Goal: Navigation & Orientation: Find specific page/section

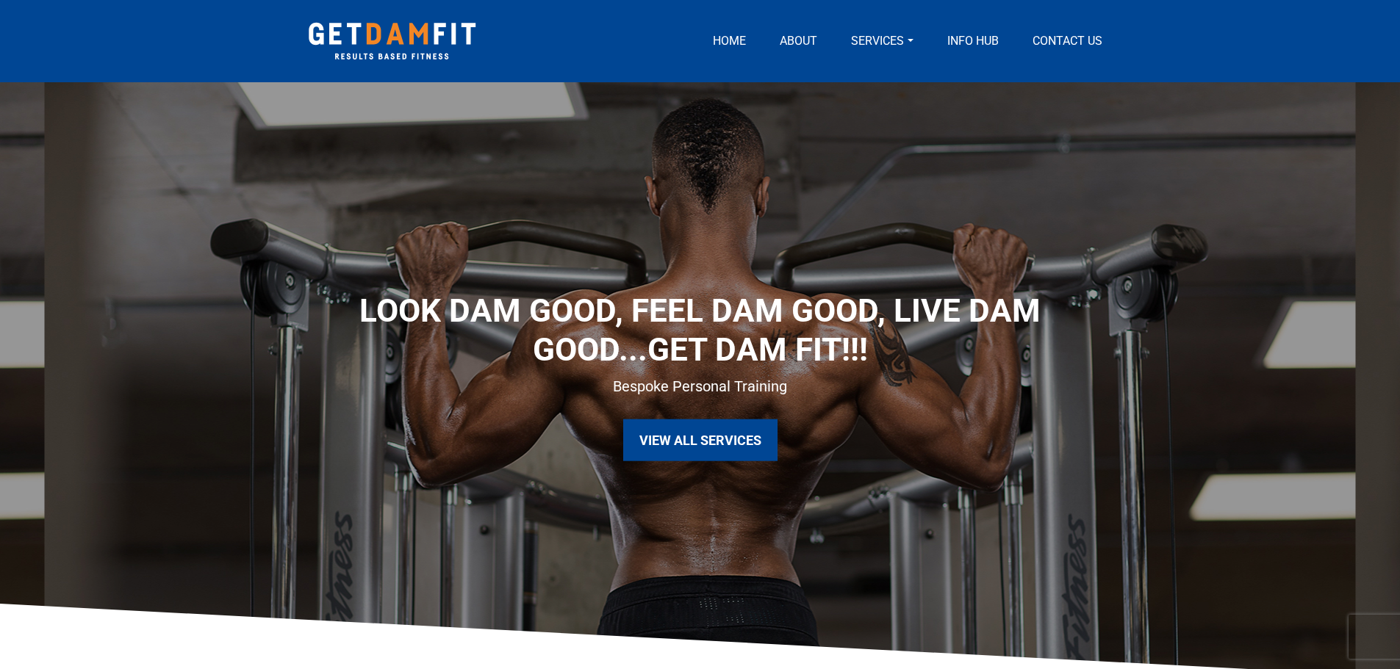
click at [717, 432] on link "View All Services" at bounding box center [700, 441] width 154 height 42
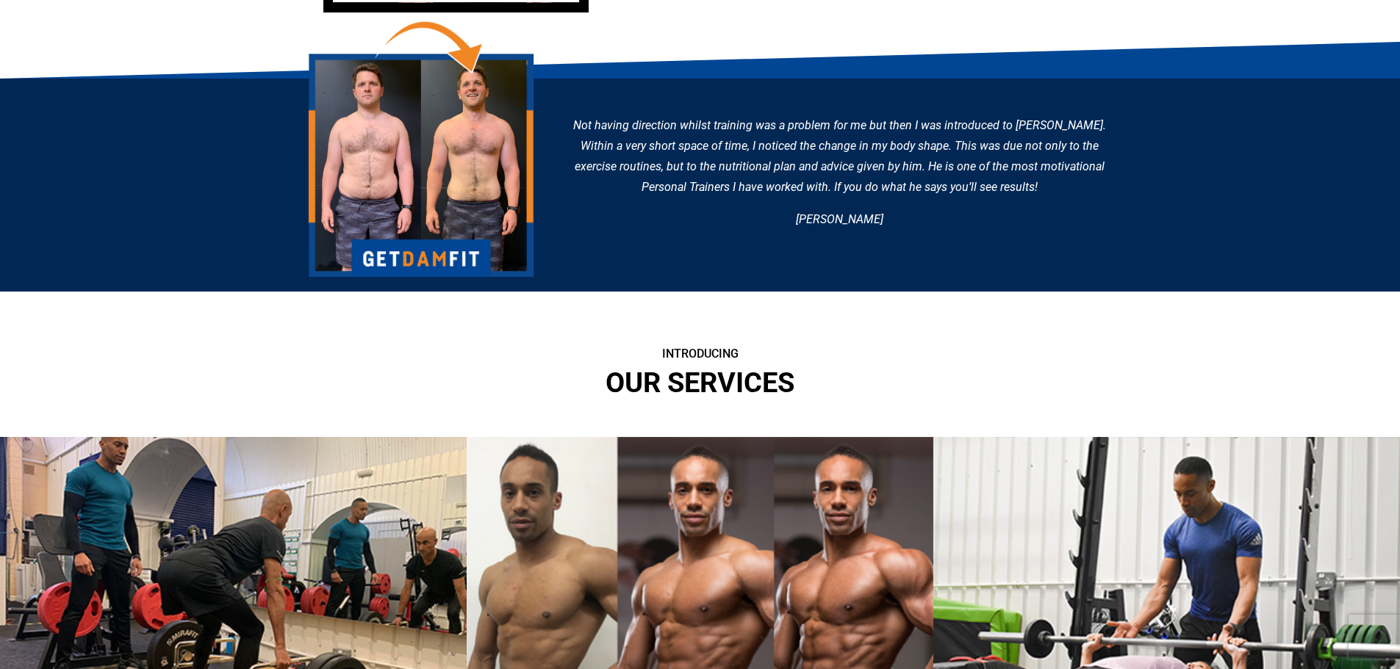
scroll to position [1469, 0]
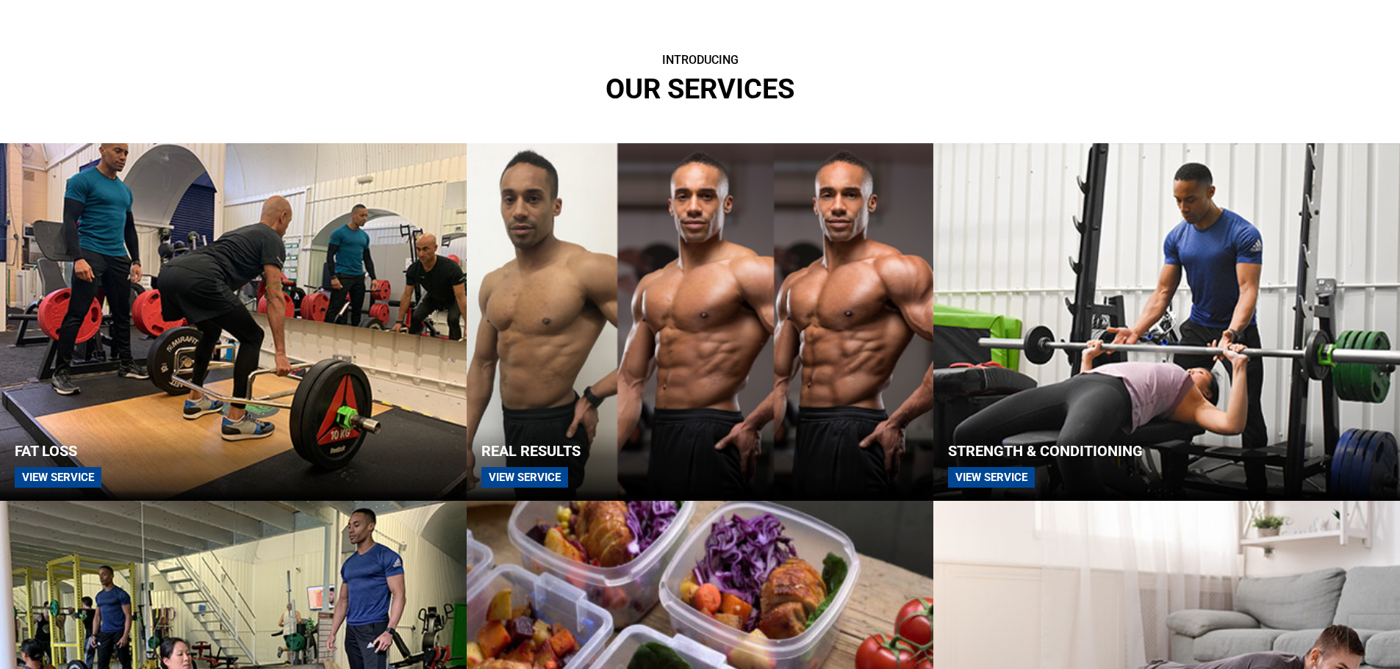
click at [569, 469] on h2 "REAL RESULTS View Service" at bounding box center [700, 465] width 467 height 46
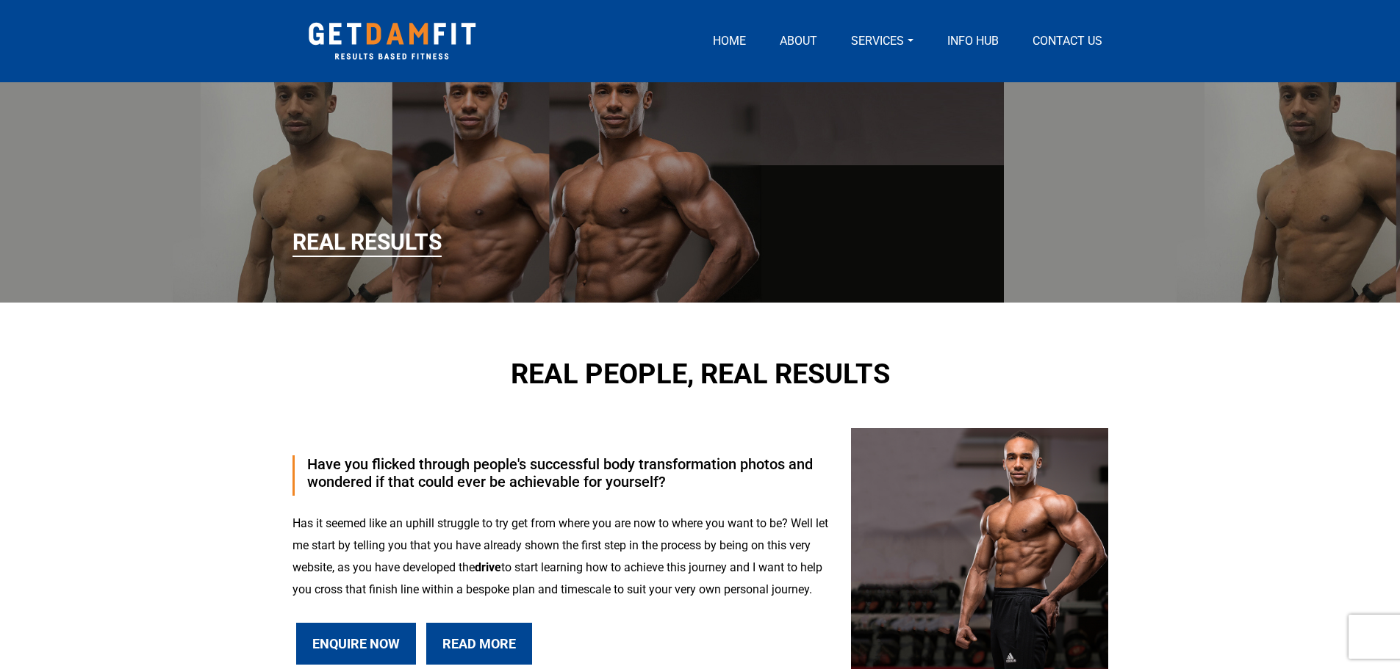
click at [732, 38] on link "Home" at bounding box center [729, 41] width 45 height 18
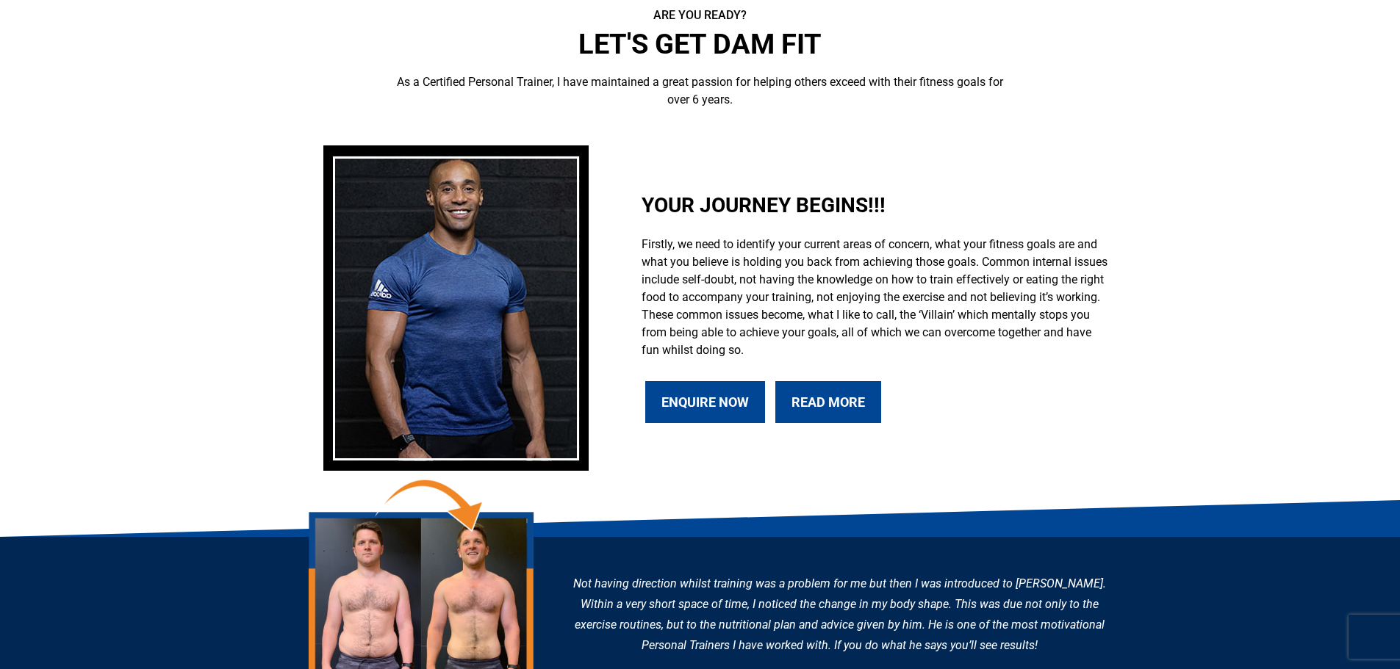
scroll to position [808, 0]
